Goal: Check status: Verify the current state of an ongoing process or item

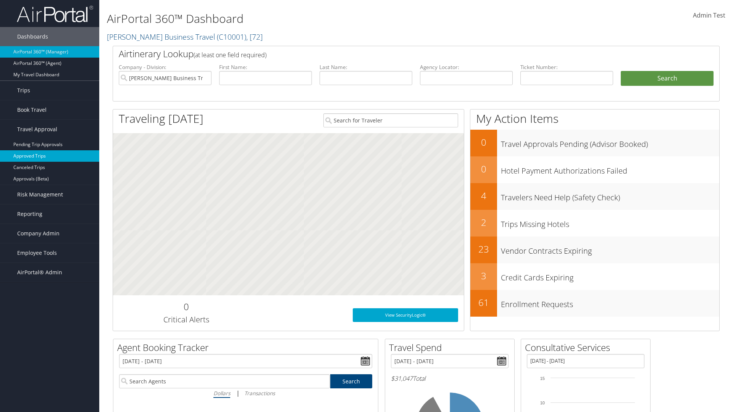
click at [50, 156] on link "Approved Trips" at bounding box center [49, 155] width 99 height 11
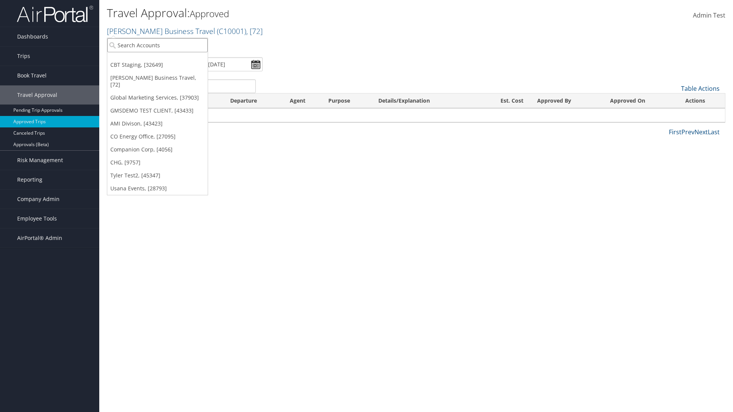
click at [157, 45] on input "search" at bounding box center [157, 45] width 100 height 14
type input "[PERSON_NAME] Business Travel"
click at [168, 66] on div "Account" at bounding box center [168, 66] width 130 height 7
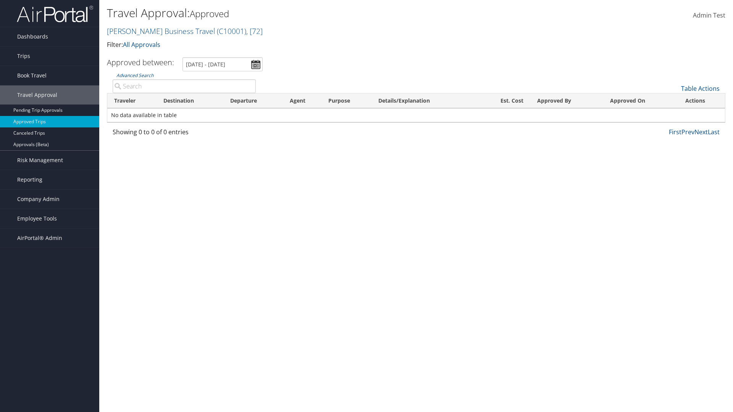
click at [184, 86] on input "Advanced Search" at bounding box center [184, 86] width 143 height 14
type input "Cameron"
